Goal: Task Accomplishment & Management: Manage account settings

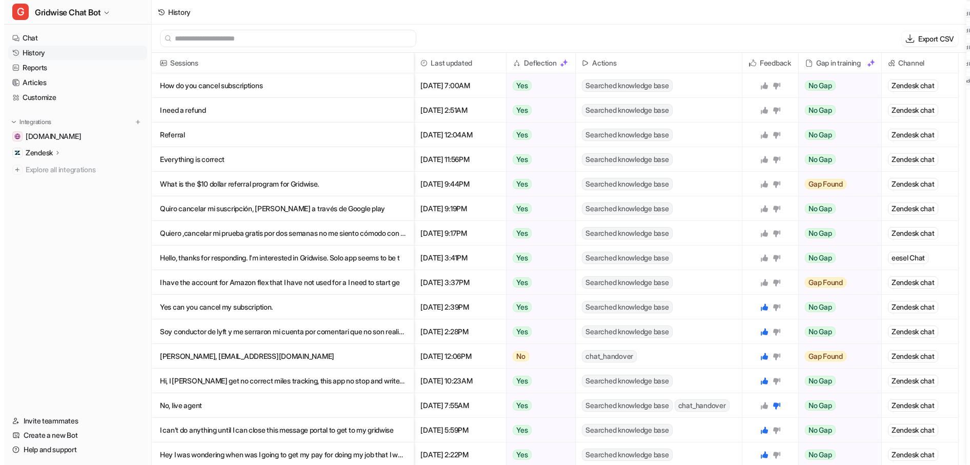
scroll to position [411, 0]
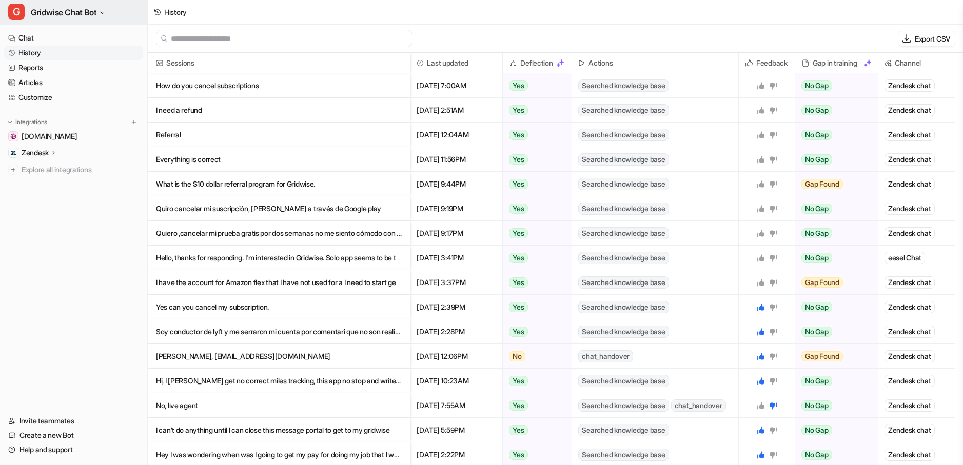
click at [65, 14] on span "Gridwise Chat Bot" at bounding box center [64, 12] width 66 height 14
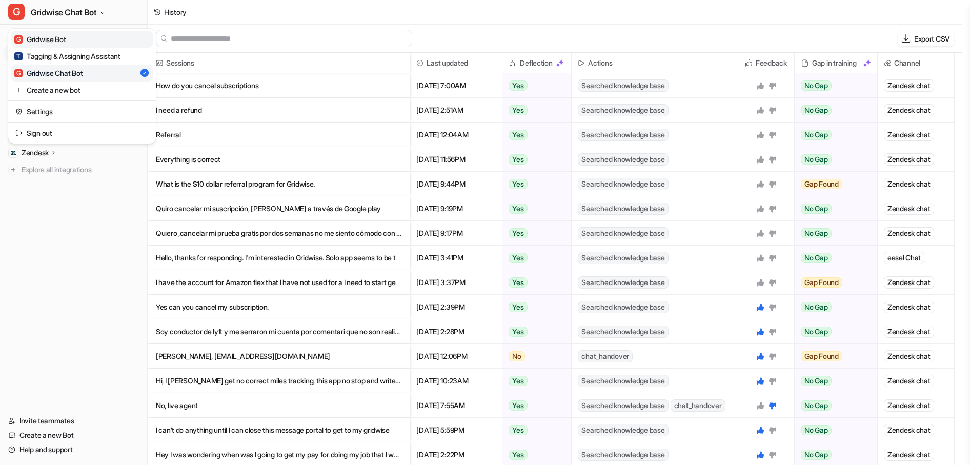
click at [119, 35] on link "G Gridwise Bot" at bounding box center [82, 39] width 142 height 17
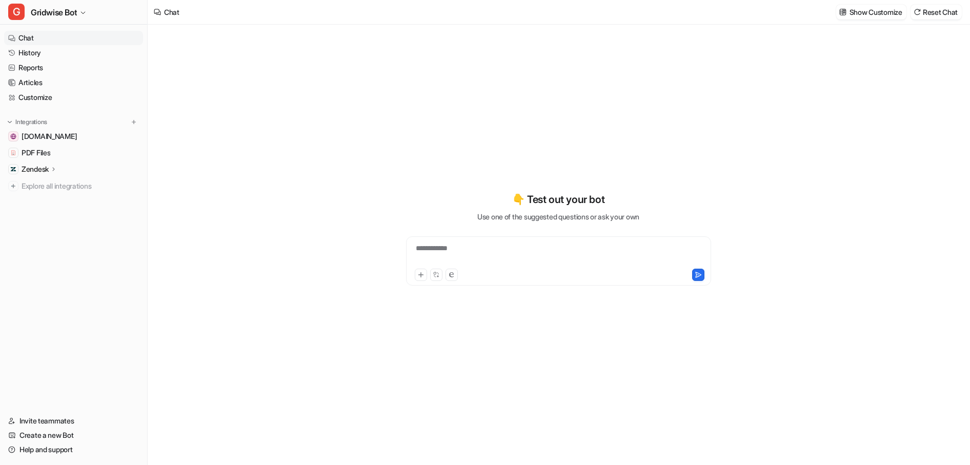
type textarea "**********"
click at [904, 107] on div "**********" at bounding box center [558, 245] width 821 height 440
click at [32, 14] on span "Gridwise Bot" at bounding box center [54, 12] width 46 height 14
click at [357, 158] on div "**********" at bounding box center [485, 232] width 970 height 465
click at [782, 95] on div "**********" at bounding box center [558, 245] width 821 height 440
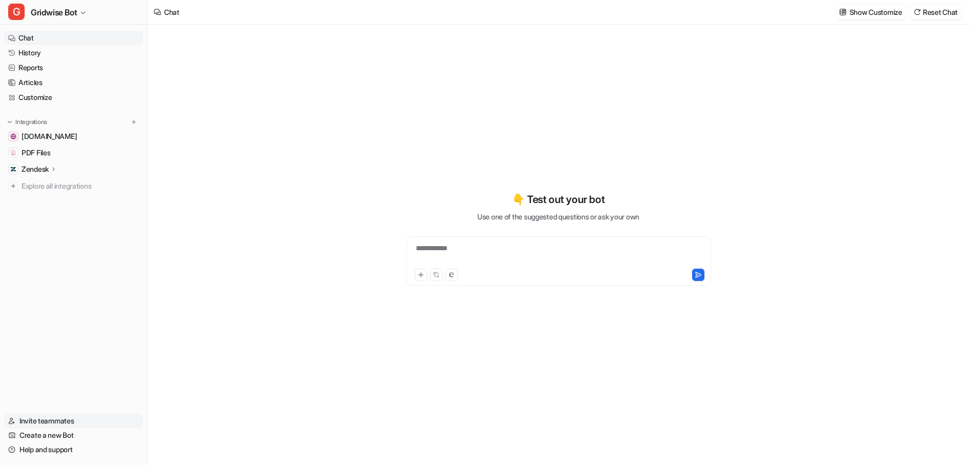
click at [66, 423] on link "Invite teammates" at bounding box center [73, 421] width 139 height 14
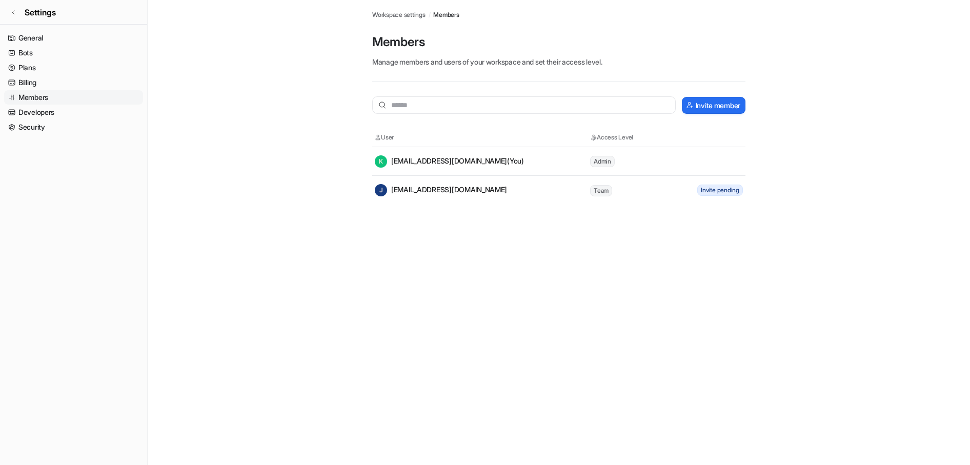
click at [713, 195] on span "Invite pending" at bounding box center [720, 190] width 46 height 11
click at [394, 187] on div "J jdiaz@gridwise.io" at bounding box center [441, 190] width 132 height 12
drag, startPoint x: 685, startPoint y: 185, endPoint x: 735, endPoint y: 191, distance: 50.7
click at [735, 191] on div "Invite pending" at bounding box center [713, 190] width 61 height 11
click at [737, 194] on span "Invite pending" at bounding box center [720, 190] width 46 height 11
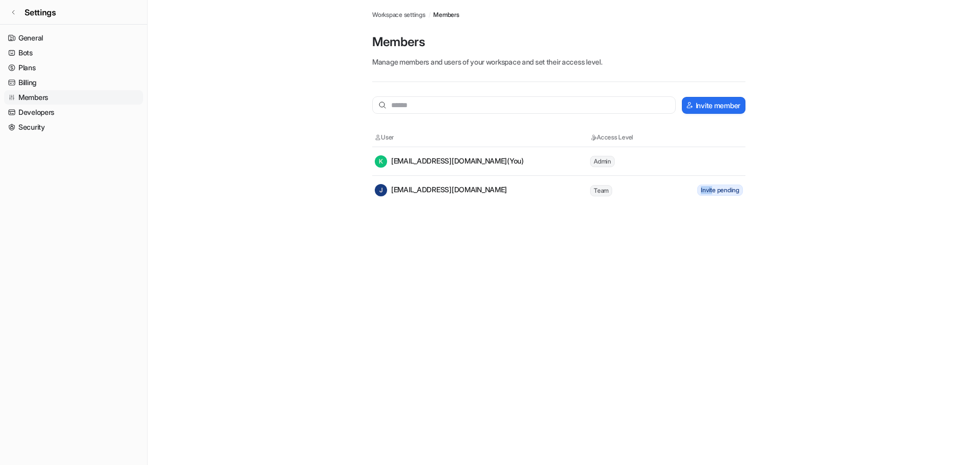
drag, startPoint x: 692, startPoint y: 190, endPoint x: 721, endPoint y: 196, distance: 29.3
click at [712, 191] on div "Invite pending" at bounding box center [713, 190] width 61 height 11
click at [759, 224] on div "Members Workspace settings / Members Members Manage members and users of your w…" at bounding box center [485, 232] width 970 height 465
click at [774, 329] on div "Members Workspace settings / Members Members Manage members and users of your w…" at bounding box center [485, 232] width 970 height 465
click at [379, 378] on div "Members Workspace settings / Members Members Manage members and users of your w…" at bounding box center [485, 232] width 970 height 465
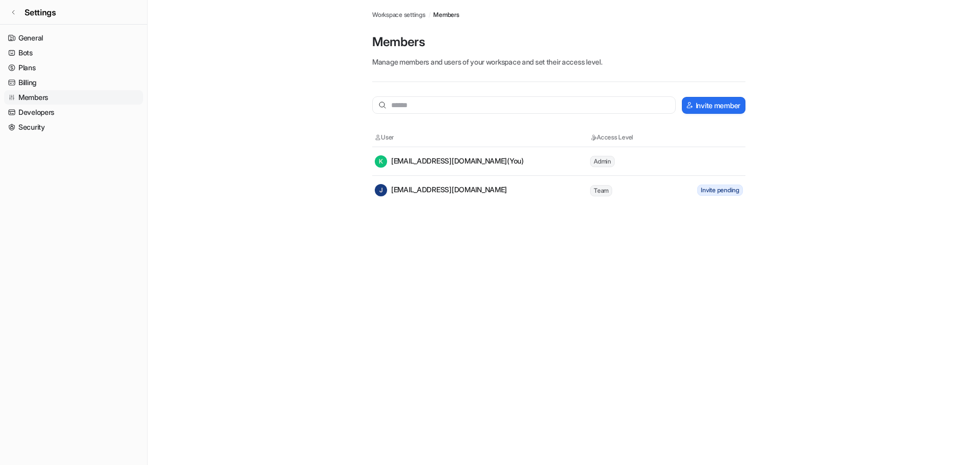
click at [687, 210] on div "Members Workspace settings / Members Members Manage members and users of your w…" at bounding box center [485, 232] width 970 height 465
click at [643, 188] on td "Team" at bounding box center [636, 190] width 92 height 13
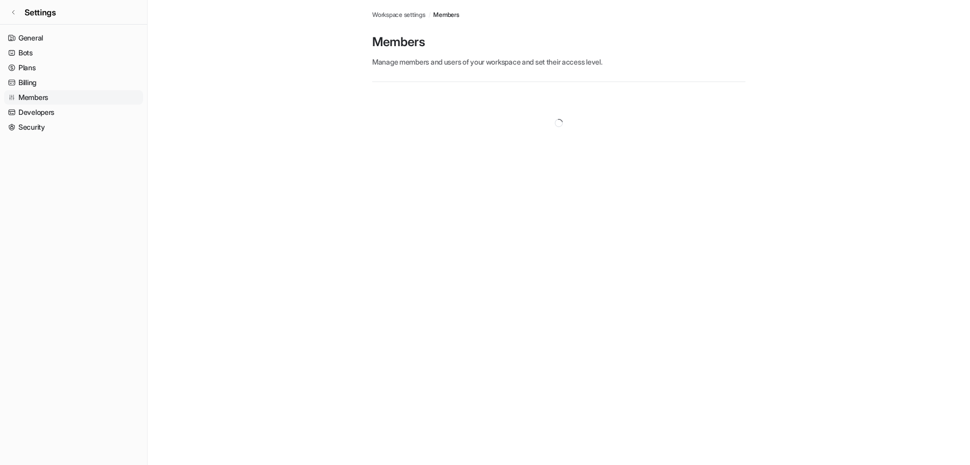
click at [760, 249] on div "Members Workspace settings / Members Members Manage members and users of your w…" at bounding box center [485, 232] width 970 height 465
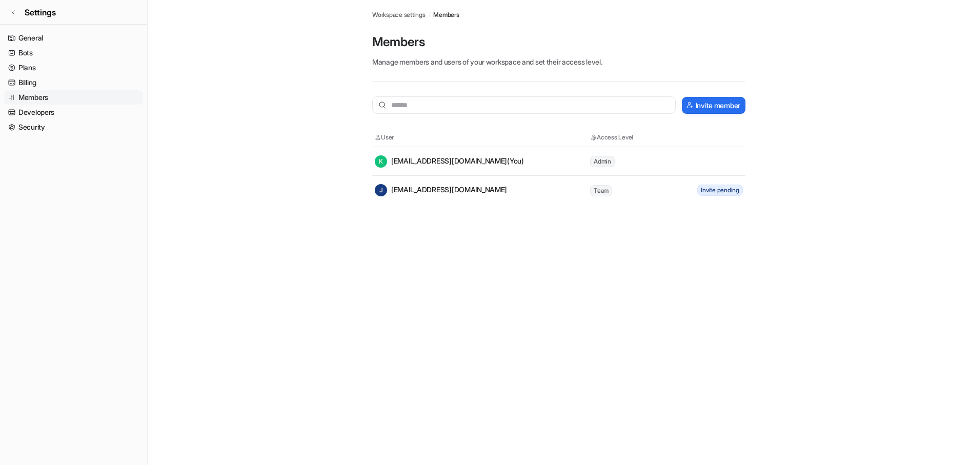
click at [445, 178] on tr "J jdiaz@gridwise.io Team Invite pending" at bounding box center [558, 190] width 373 height 29
drag, startPoint x: 732, startPoint y: 187, endPoint x: 713, endPoint y: 188, distance: 19.0
click at [713, 188] on span "Invite pending" at bounding box center [720, 190] width 46 height 11
click at [443, 185] on div "J [EMAIL_ADDRESS][DOMAIN_NAME]" at bounding box center [441, 190] width 132 height 12
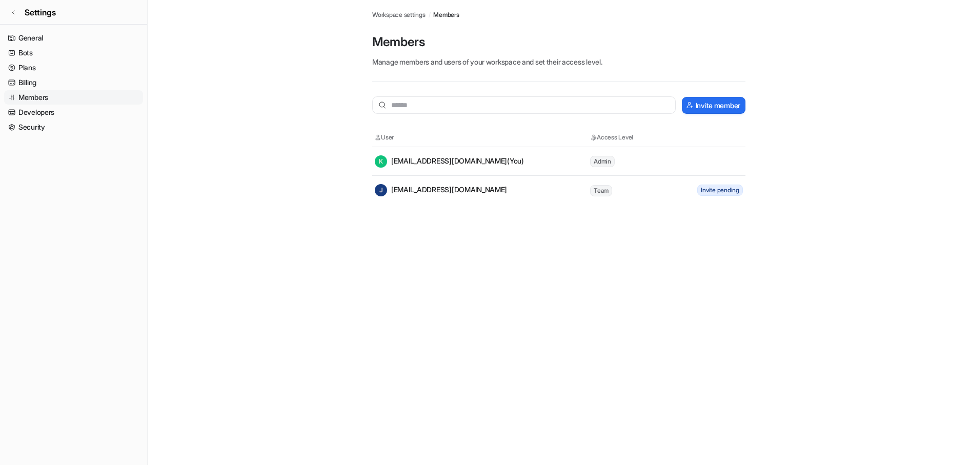
click at [423, 192] on div "J [EMAIL_ADDRESS][DOMAIN_NAME]" at bounding box center [441, 190] width 132 height 12
copy div "[EMAIL_ADDRESS][DOMAIN_NAME]"
click at [432, 106] on input "text" at bounding box center [524, 104] width 304 height 17
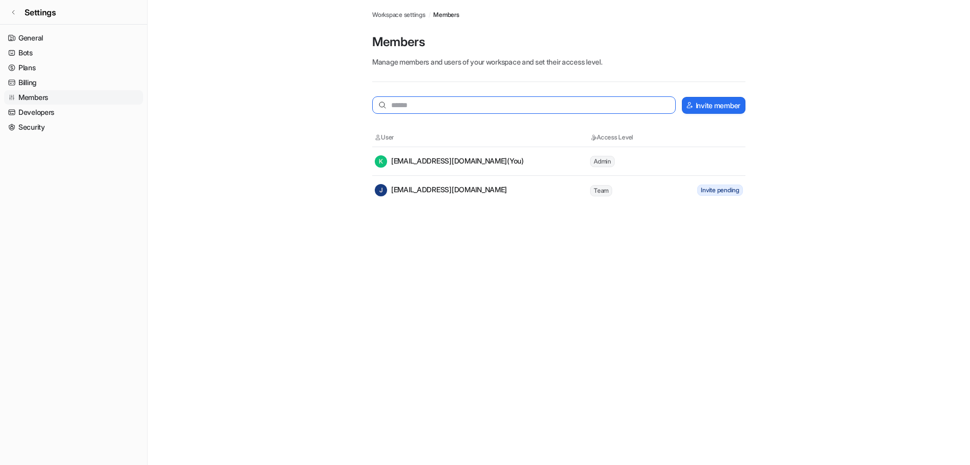
paste input "**********"
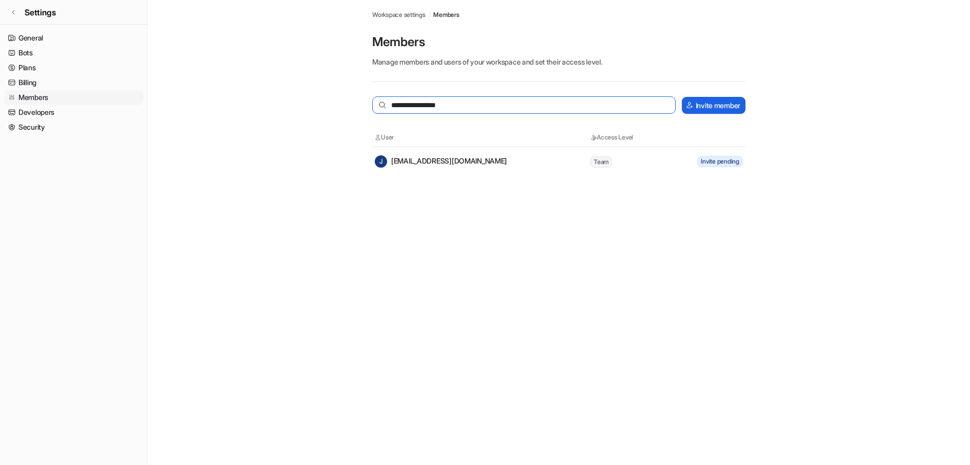
type input "**********"
click at [713, 112] on button "Invite member" at bounding box center [714, 105] width 64 height 17
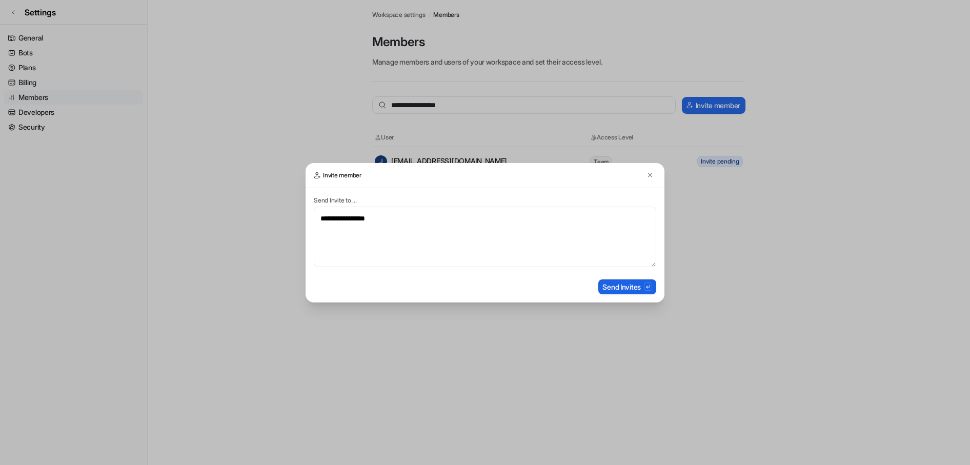
click at [635, 292] on button "Send Invites" at bounding box center [627, 286] width 58 height 15
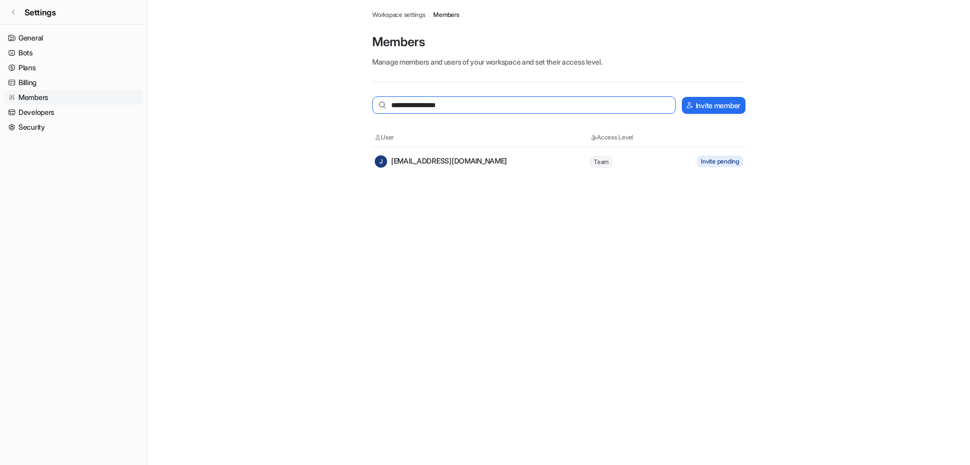
click at [443, 104] on input "**********" at bounding box center [524, 104] width 304 height 17
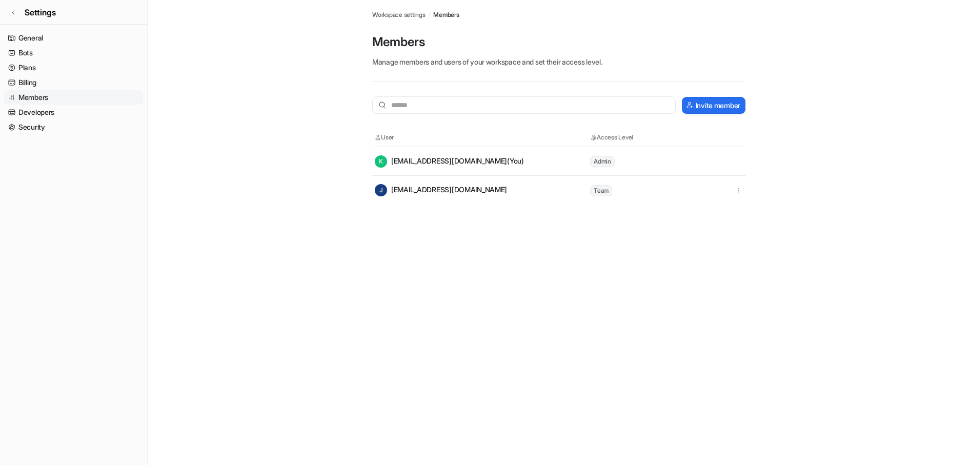
click at [335, 228] on div "Members Workspace settings / Members Members Manage members and users of your w…" at bounding box center [485, 232] width 970 height 465
click at [7, 4] on link "Settings" at bounding box center [73, 12] width 147 height 25
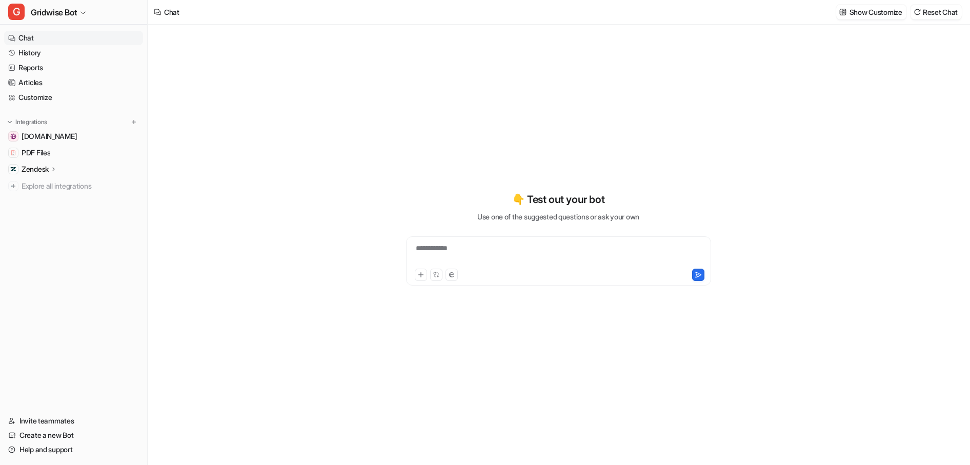
type textarea "**********"
click at [386, 42] on div "**********" at bounding box center [558, 245] width 377 height 440
click at [44, 58] on link "History" at bounding box center [73, 53] width 139 height 14
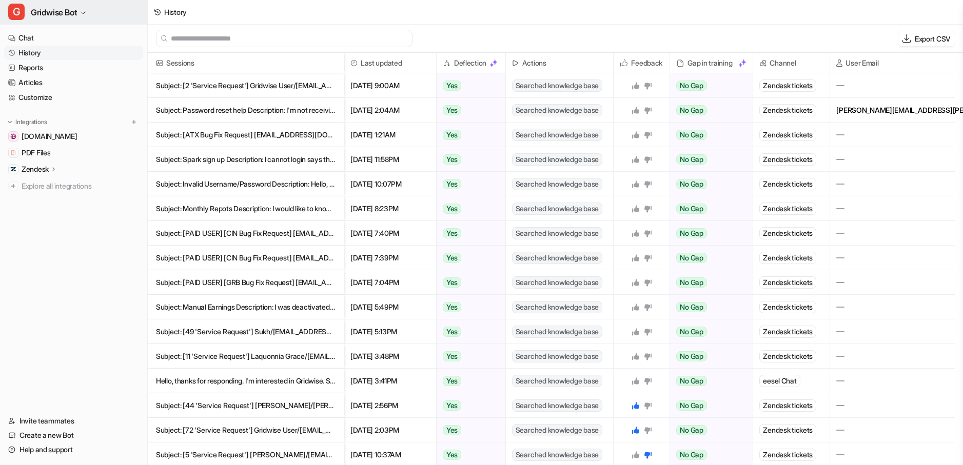
click at [98, 15] on button "G Gridwise Bot" at bounding box center [73, 12] width 147 height 25
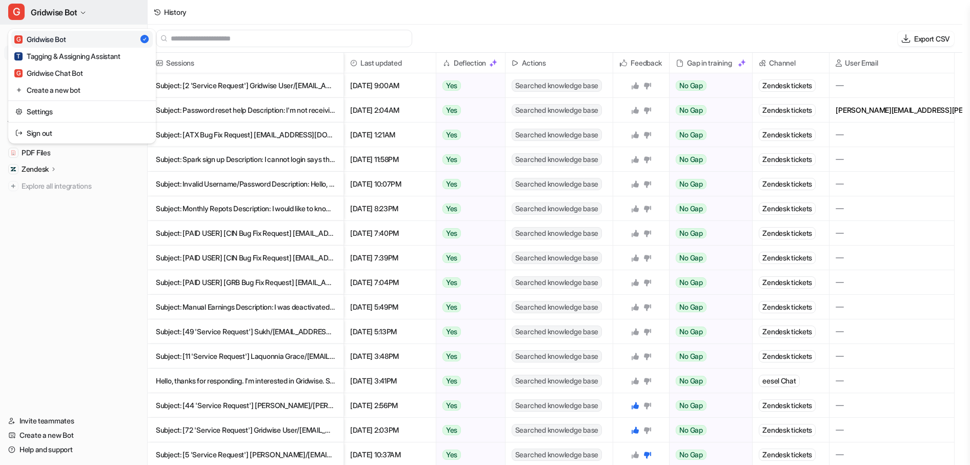
click at [82, 6] on button "G Gridwise Bot" at bounding box center [73, 12] width 147 height 25
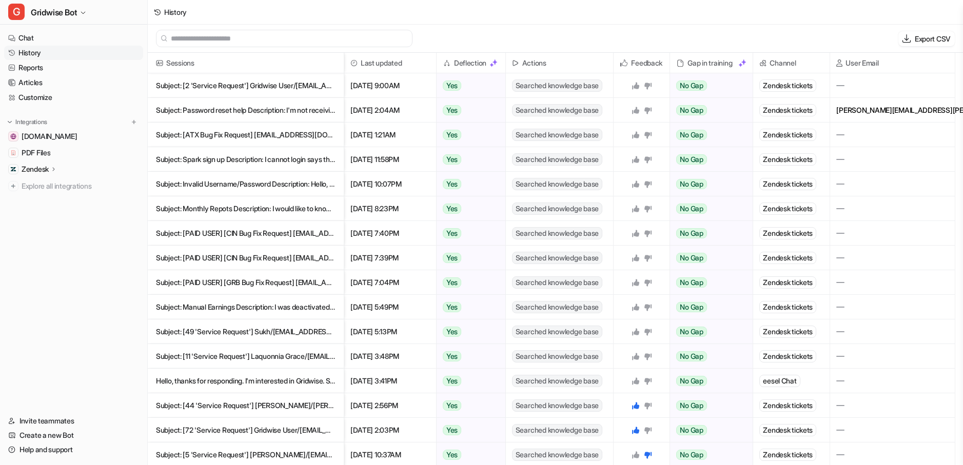
click at [716, 37] on div "Export CSV" at bounding box center [555, 39] width 815 height 28
click at [233, 72] on span "Sessions" at bounding box center [246, 63] width 188 height 21
click at [259, 83] on p "Subject: [2 'Service Request'] Gridwise User/[EMAIL_ADDRESS][DOMAIN_NAME]> Desc…" at bounding box center [245, 85] width 179 height 25
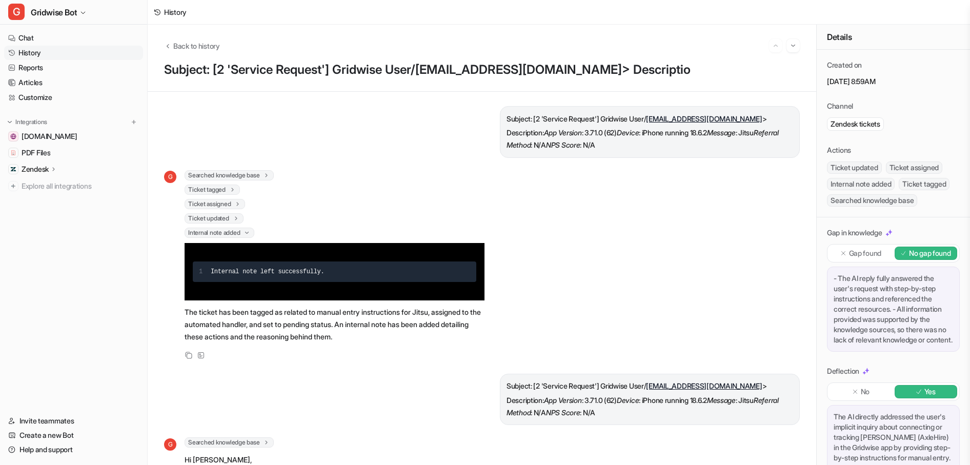
click at [670, 225] on div "G Searched knowledge base search_queries : [ "Jitsu manual entry instructions" …" at bounding box center [482, 265] width 636 height 191
drag, startPoint x: 625, startPoint y: 134, endPoint x: 736, endPoint y: 140, distance: 111.9
click at [736, 140] on p "Description: App Version : 3.71.0 (62) Device : iPhone running 18.6.2 Message :…" at bounding box center [650, 139] width 287 height 25
click at [720, 166] on div "Subject: [2 'Service Request'] Gridwise User/ [EMAIL_ADDRESS][DOMAIN_NAME] > De…" at bounding box center [482, 278] width 636 height 345
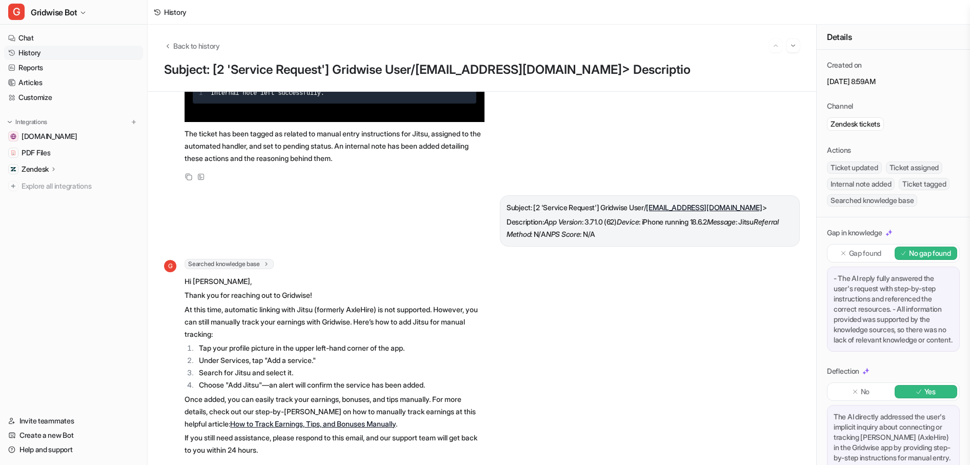
scroll to position [205, 0]
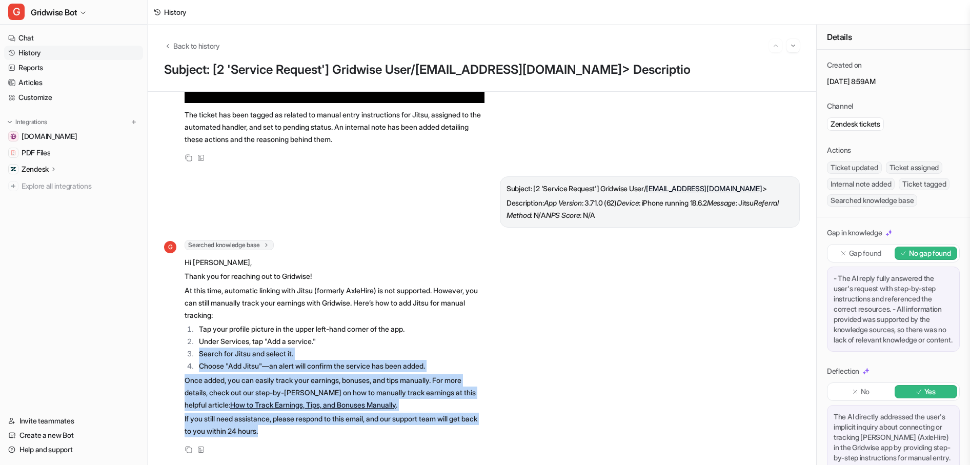
drag, startPoint x: 324, startPoint y: 428, endPoint x: 443, endPoint y: 333, distance: 151.8
click at [443, 333] on span "Hi [PERSON_NAME], Thank you for reaching out to Gridwise! At this time, automat…" at bounding box center [335, 346] width 300 height 185
click at [443, 335] on li "Under Services, tap "Add a service."" at bounding box center [340, 341] width 289 height 12
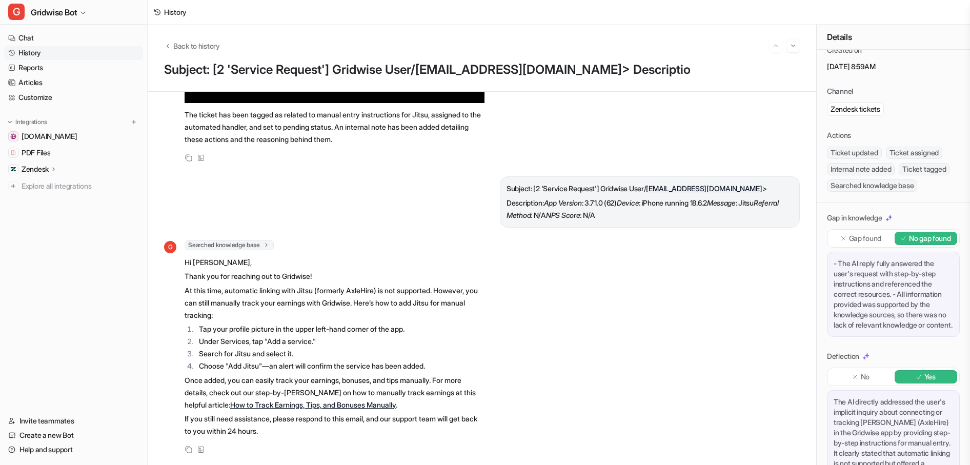
scroll to position [203, 0]
click at [649, 392] on div "G Searched knowledge base search_queries : [ "Jitsu service request instruction…" at bounding box center [482, 348] width 636 height 216
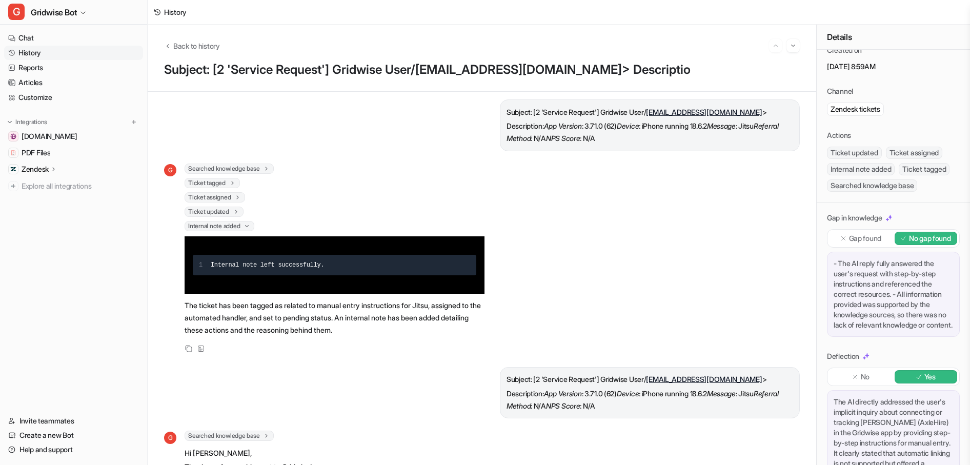
scroll to position [0, 0]
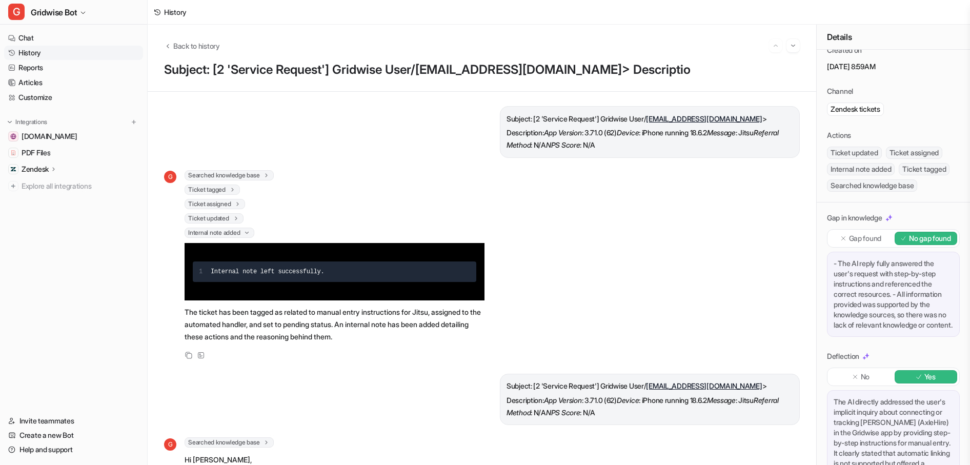
click at [612, 283] on div "G Searched knowledge base search_queries : [ "Jitsu manual entry instructions" …" at bounding box center [482, 265] width 636 height 191
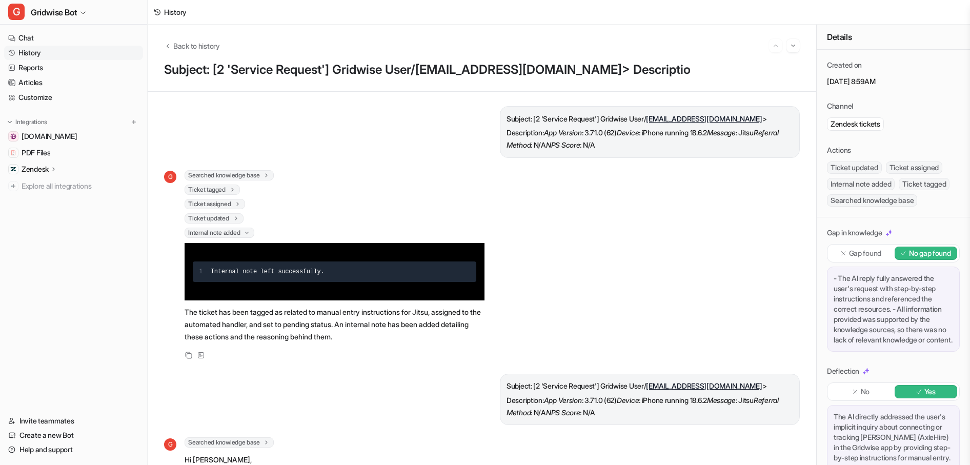
click at [561, 196] on div "G Searched knowledge base search_queries : [ "Jitsu manual entry instructions" …" at bounding box center [482, 265] width 636 height 191
click at [223, 45] on div "Back to history" at bounding box center [482, 45] width 636 height 13
click at [215, 44] on span "Back to history" at bounding box center [196, 46] width 47 height 11
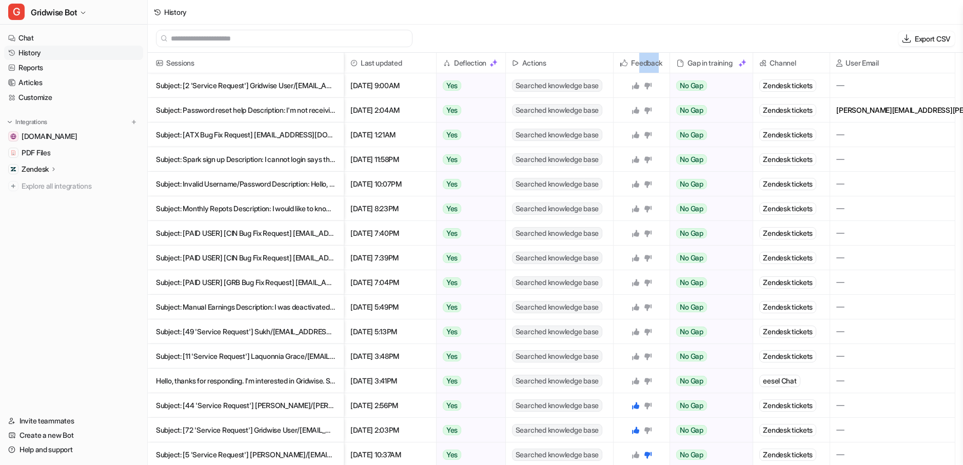
drag, startPoint x: 648, startPoint y: 64, endPoint x: 637, endPoint y: 62, distance: 11.5
click at [637, 62] on h2 "Feedback" at bounding box center [646, 63] width 31 height 21
click at [638, 63] on h2 "Feedback" at bounding box center [646, 63] width 31 height 21
click at [642, 63] on h2 "Feedback" at bounding box center [646, 63] width 31 height 21
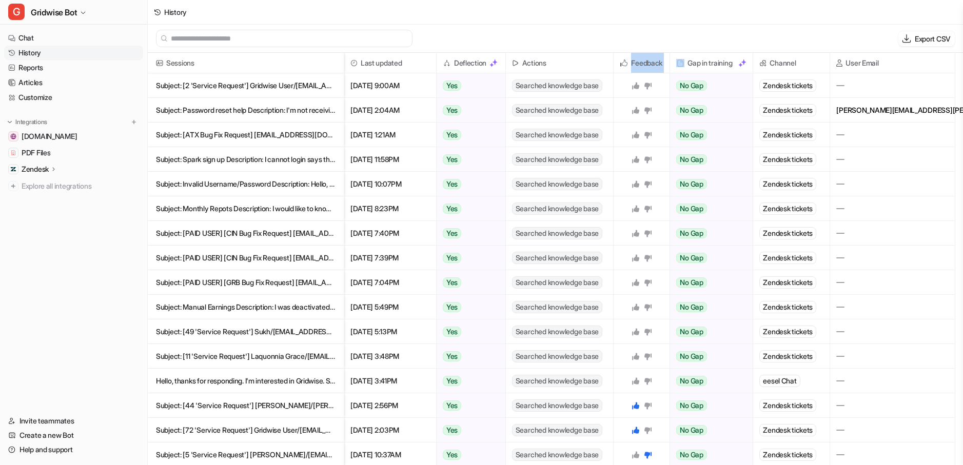
click at [642, 64] on h2 "Feedback" at bounding box center [646, 63] width 31 height 21
click at [632, 39] on div "Export CSV" at bounding box center [555, 39] width 815 height 28
click at [247, 89] on p "Subject: [2 'Service Request'] Gridwise User/[EMAIL_ADDRESS][DOMAIN_NAME]> Desc…" at bounding box center [245, 85] width 179 height 25
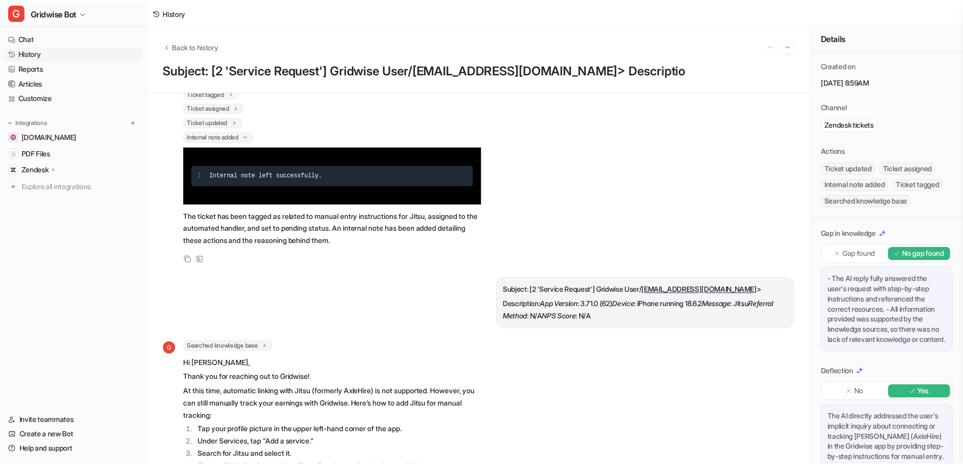
scroll to position [205, 0]
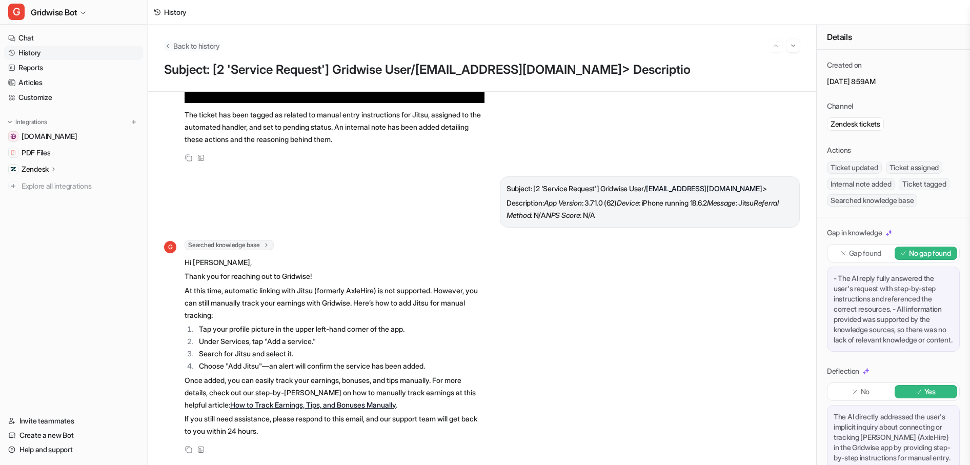
click at [202, 46] on span "Back to history" at bounding box center [196, 46] width 47 height 11
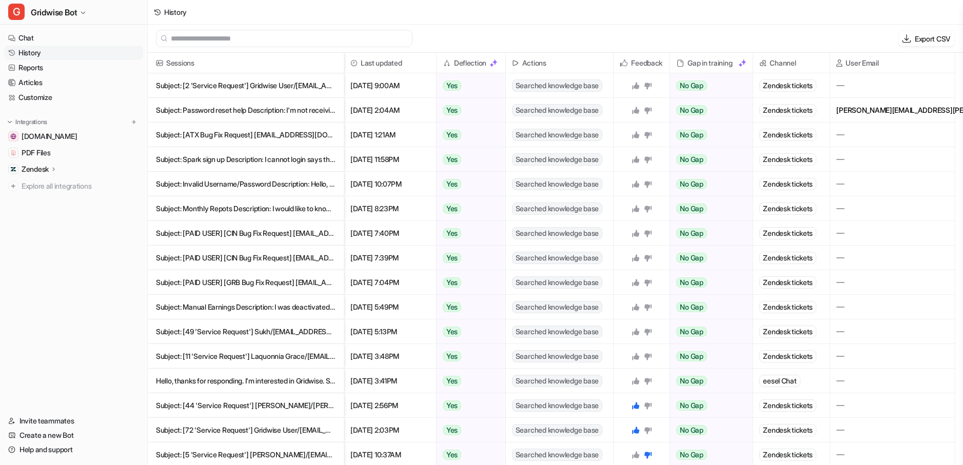
click at [716, 24] on div "History" at bounding box center [555, 12] width 815 height 25
click at [63, 11] on span "Gridwise Bot" at bounding box center [54, 12] width 46 height 14
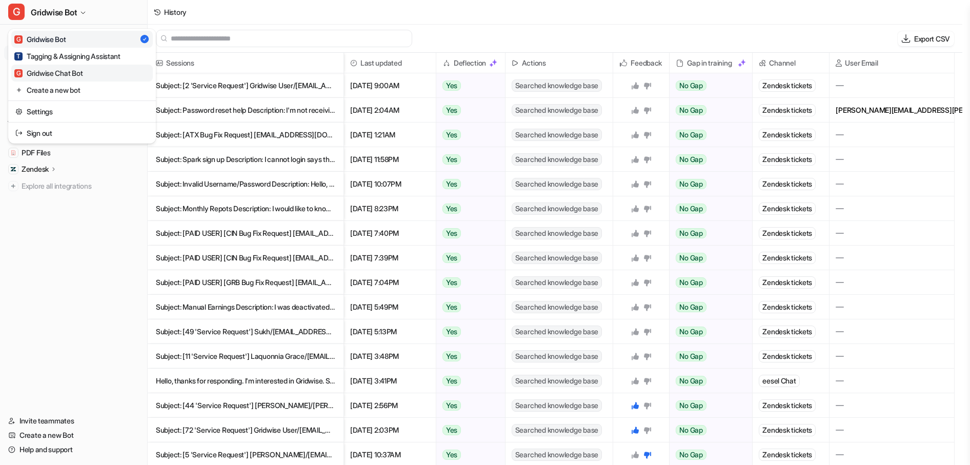
click at [76, 78] on div "G Gridwise Chat Bot" at bounding box center [48, 73] width 68 height 11
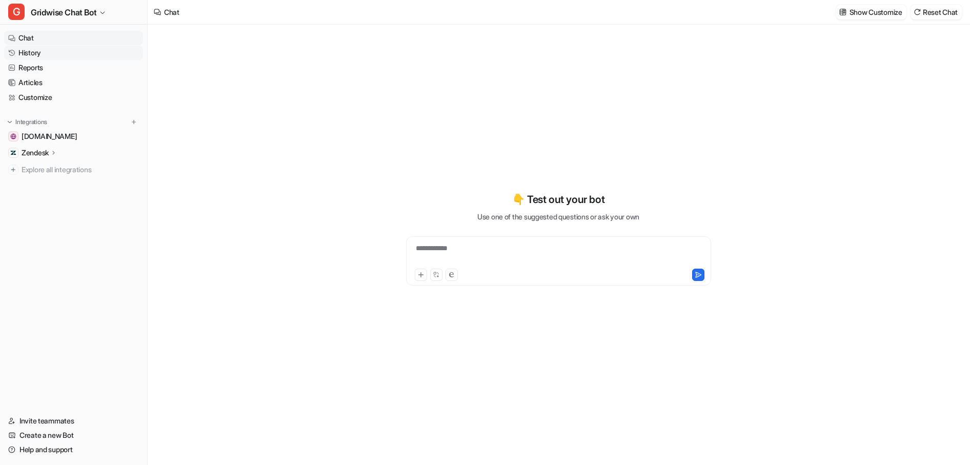
type textarea "**********"
click at [45, 49] on link "History" at bounding box center [73, 53] width 139 height 14
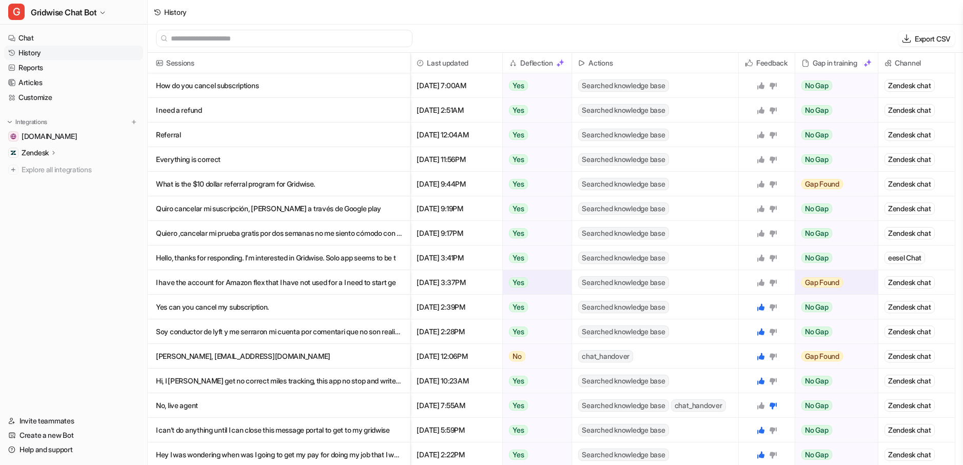
click at [249, 283] on p "I have the account for Amazon flex that I have not used for a I need to start ge" at bounding box center [279, 282] width 246 height 25
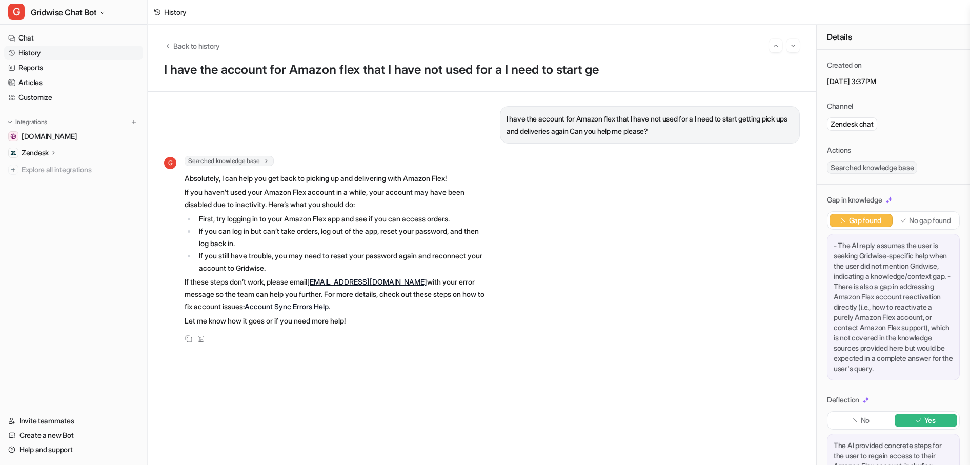
click at [596, 245] on div "G Searched knowledge base search_queries : [ "reactivate Amazon Flex account", …" at bounding box center [482, 250] width 636 height 189
click at [203, 37] on div "Back to history I have the account for Amazon flex that I have not used for a I…" at bounding box center [482, 58] width 669 height 67
click at [211, 51] on div "Back to history" at bounding box center [482, 45] width 636 height 13
click at [210, 50] on span "Back to history" at bounding box center [196, 46] width 47 height 11
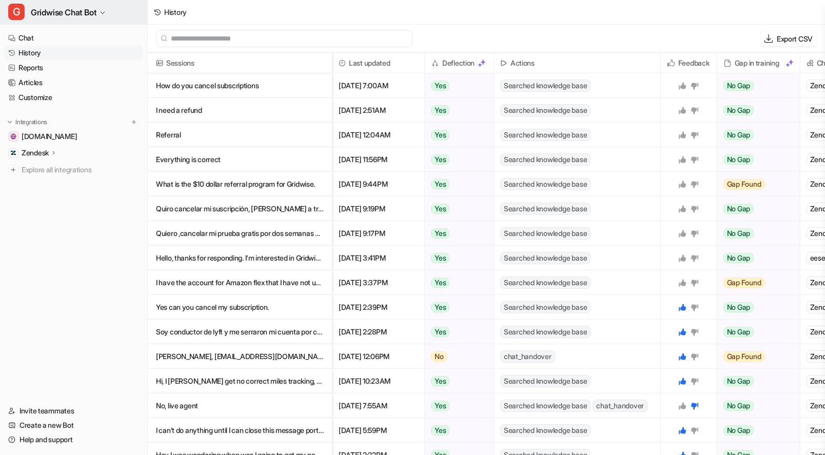
click at [57, 15] on span "Gridwise Chat Bot" at bounding box center [64, 12] width 66 height 14
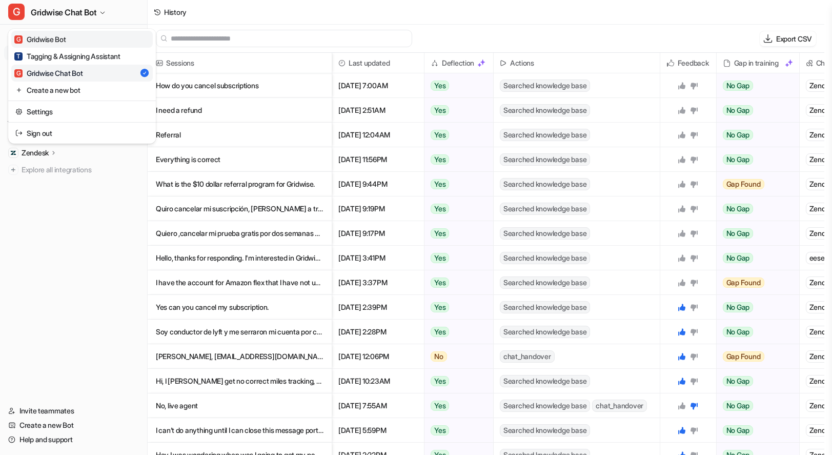
click at [78, 39] on link "G Gridwise Bot" at bounding box center [82, 39] width 142 height 17
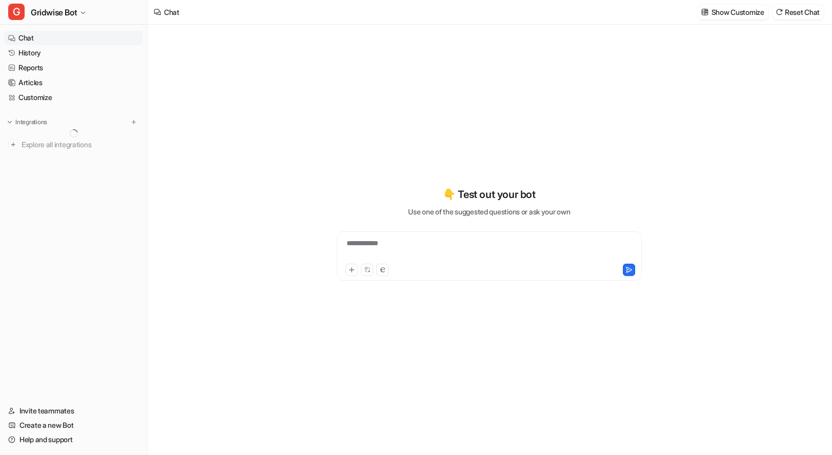
type textarea "**********"
